Goal: Information Seeking & Learning: Learn about a topic

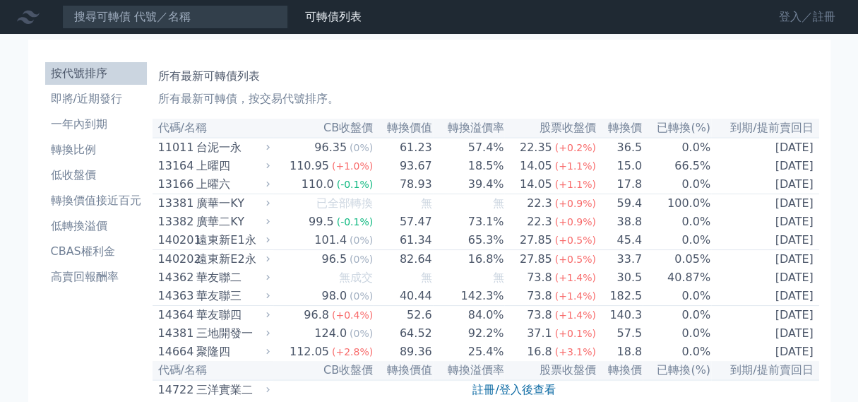
click at [801, 18] on link "登入／註冊" at bounding box center [807, 17] width 79 height 23
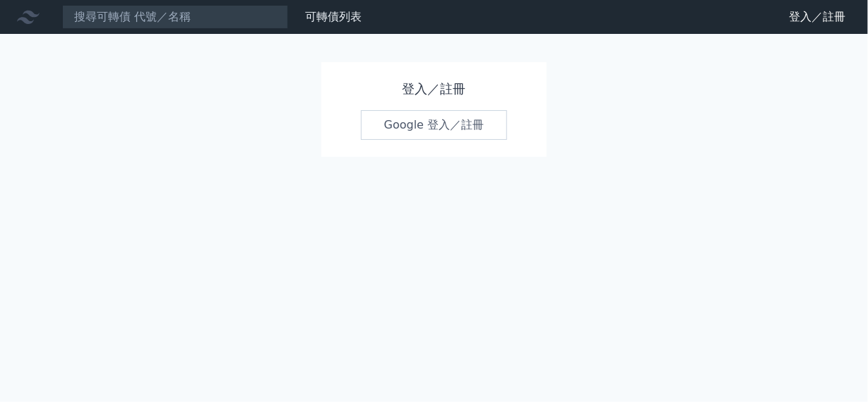
click at [430, 119] on link "Google 登入／註冊" at bounding box center [434, 125] width 147 height 30
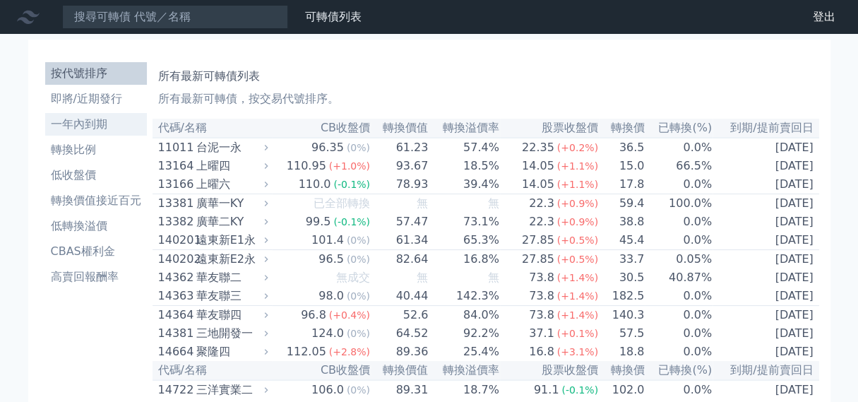
click at [107, 120] on li "一年內到期" at bounding box center [96, 124] width 102 height 17
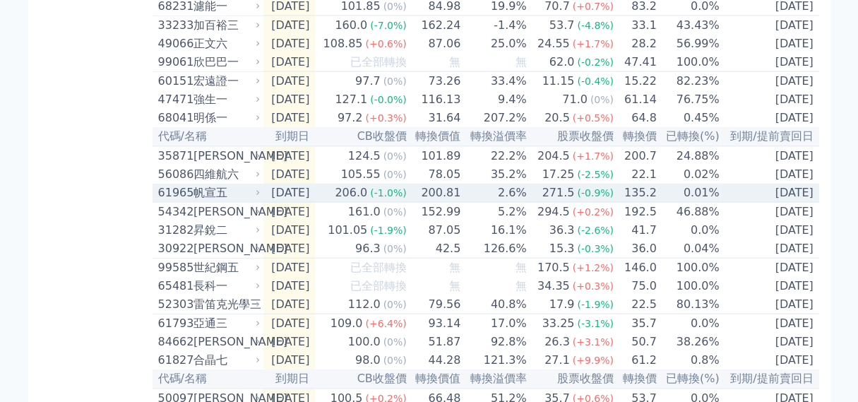
scroll to position [1702, 0]
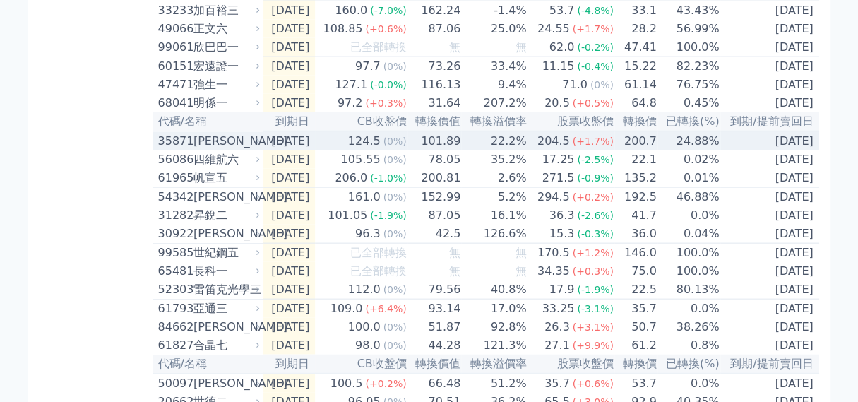
click at [245, 150] on div "[PERSON_NAME]" at bounding box center [226, 141] width 64 height 17
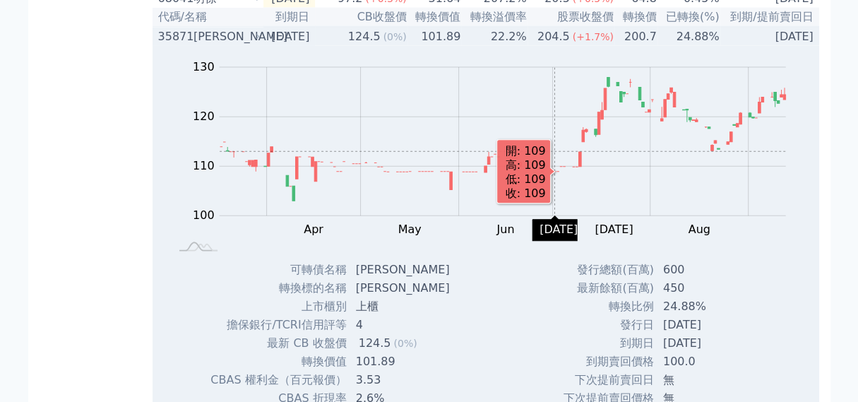
scroll to position [1805, 0]
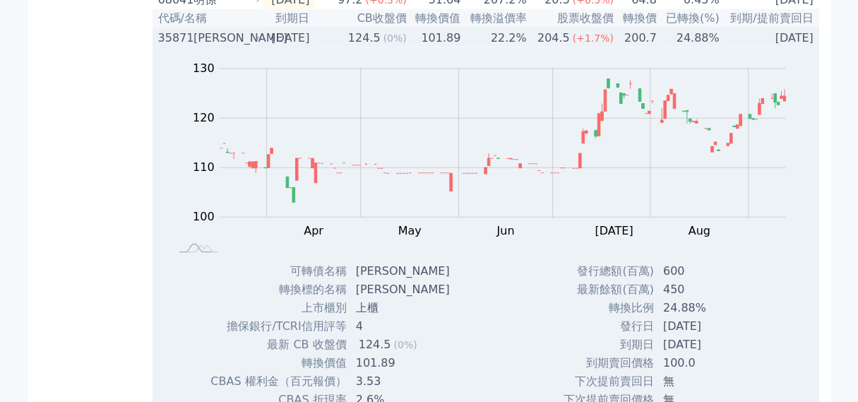
click at [246, 47] on div "[PERSON_NAME]" at bounding box center [226, 38] width 64 height 17
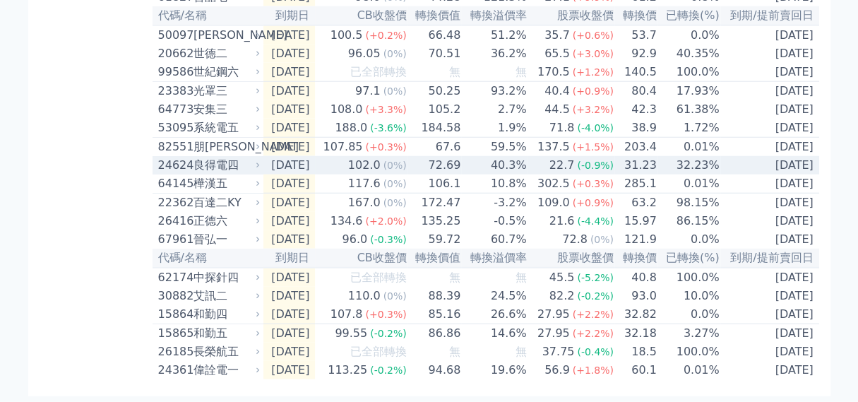
scroll to position [2104, 0]
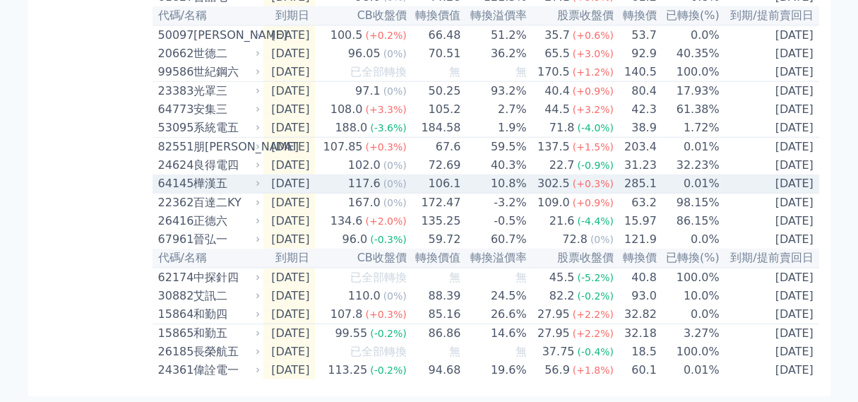
click at [243, 192] on div "樺漢五" at bounding box center [226, 183] width 64 height 17
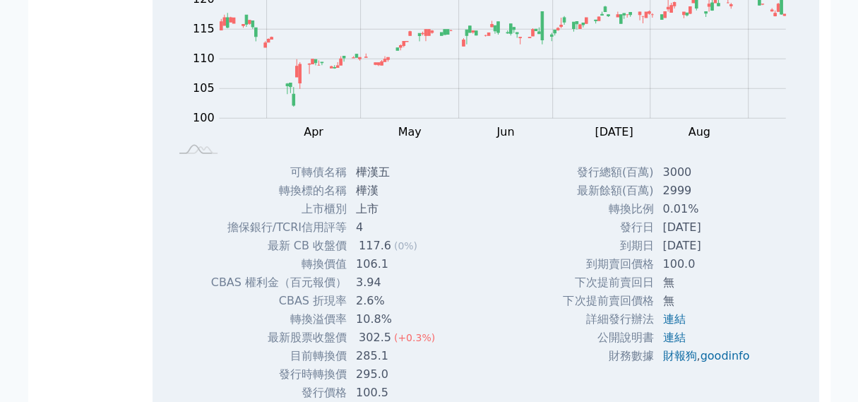
scroll to position [2225, 0]
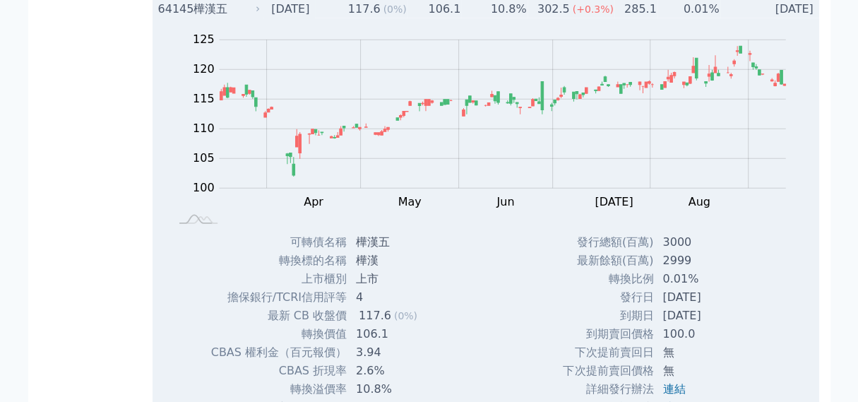
click at [240, 18] on div "樺漢五" at bounding box center [226, 9] width 64 height 17
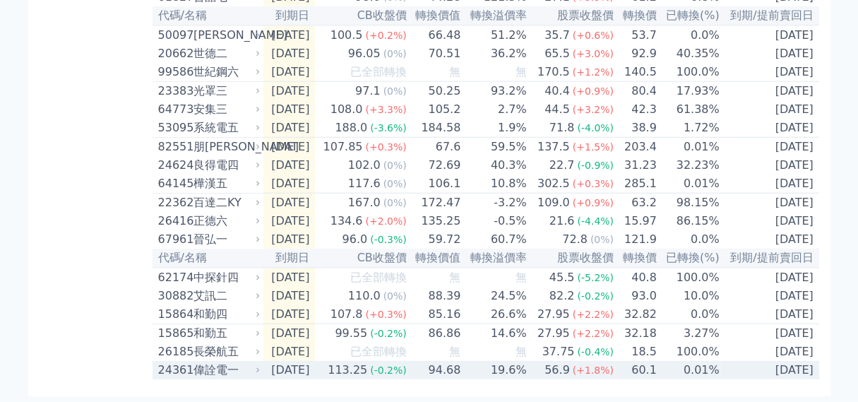
click at [638, 371] on td "60.1" at bounding box center [635, 370] width 43 height 18
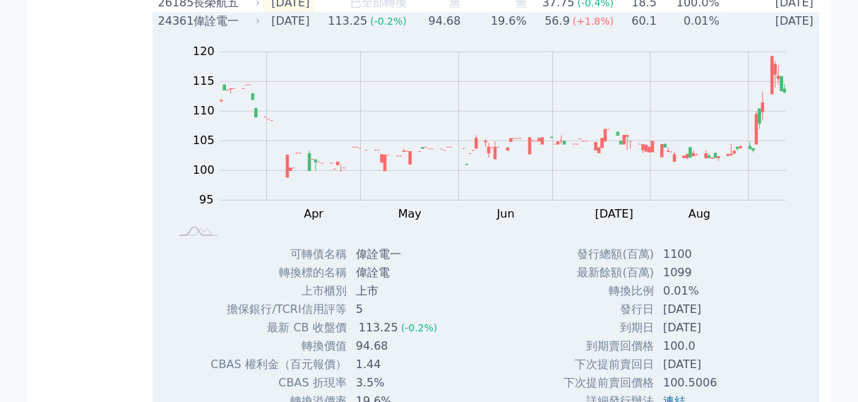
scroll to position [2398, 0]
click at [244, 30] on div "偉詮電一" at bounding box center [226, 21] width 64 height 17
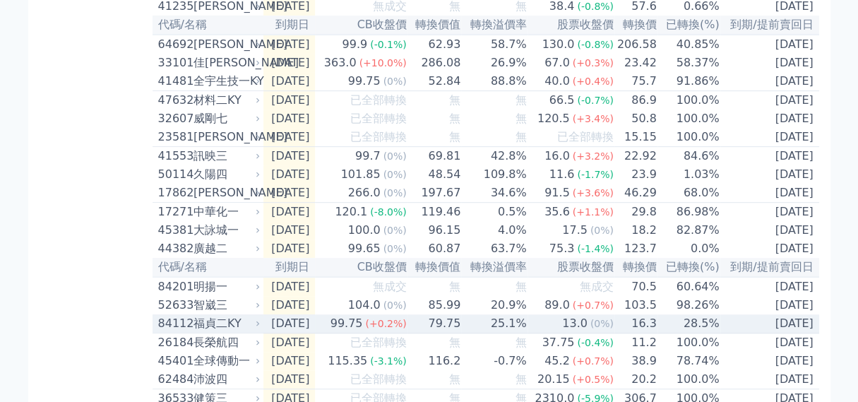
scroll to position [0, 0]
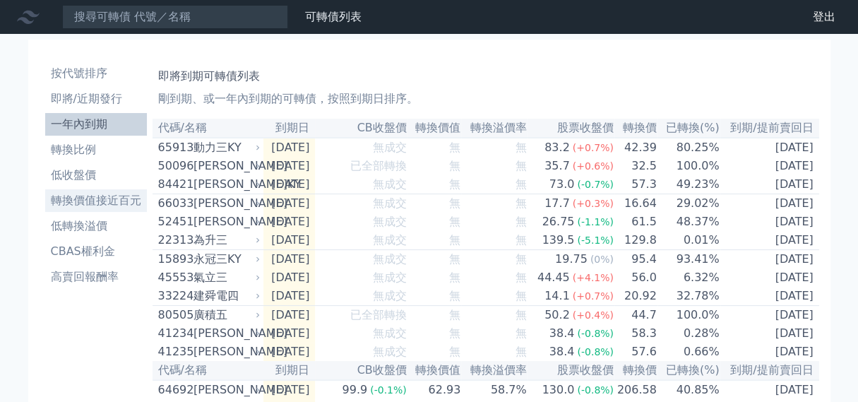
click at [107, 208] on li "轉換價值接近百元" at bounding box center [96, 200] width 102 height 17
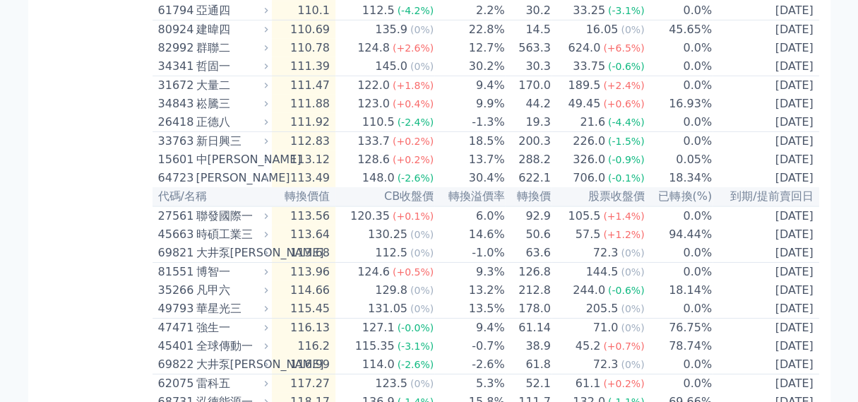
scroll to position [2609, 0]
